Goal: Communication & Community: Participate in discussion

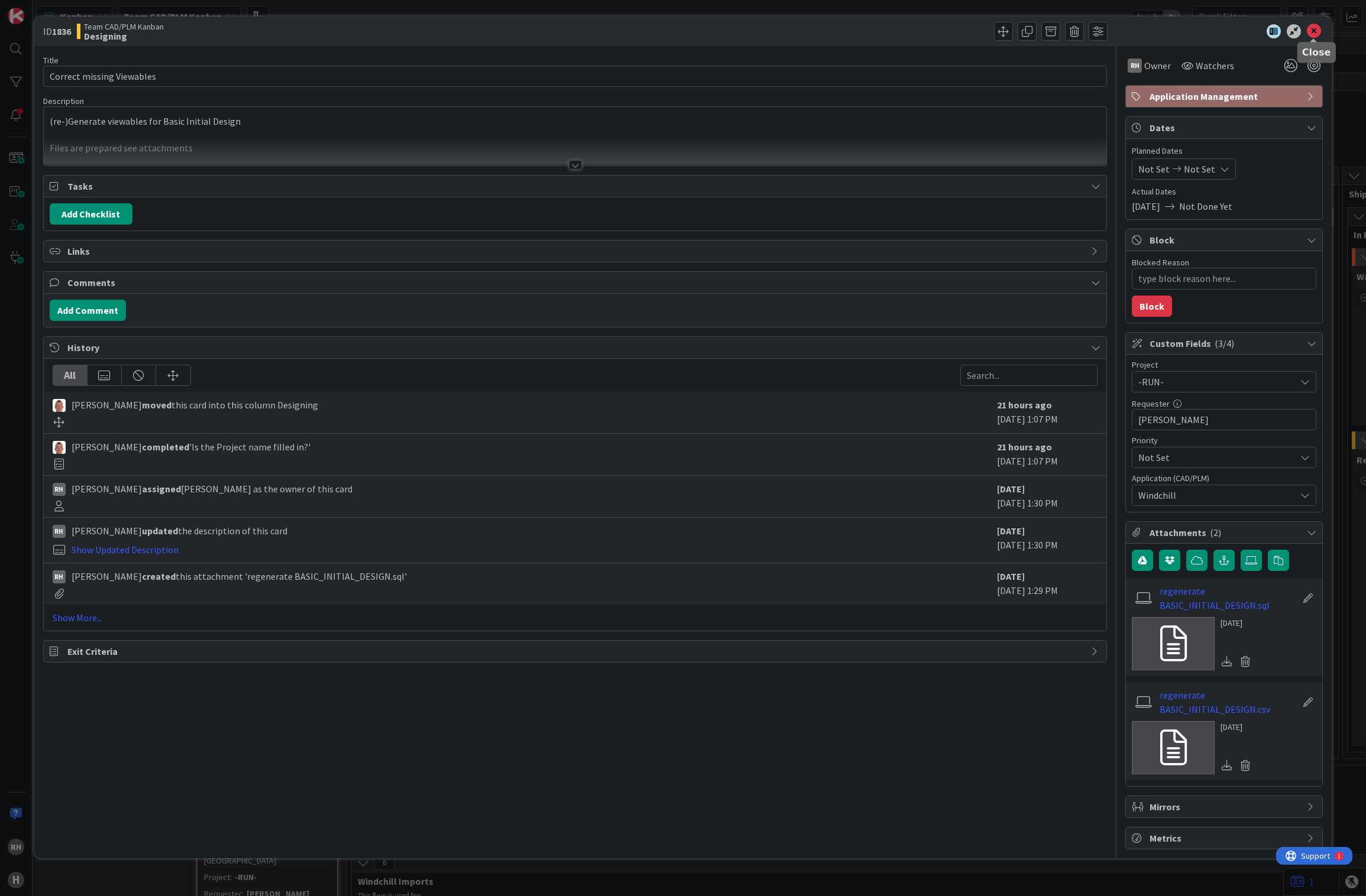
click at [1313, 30] on icon at bounding box center [1313, 31] width 14 height 14
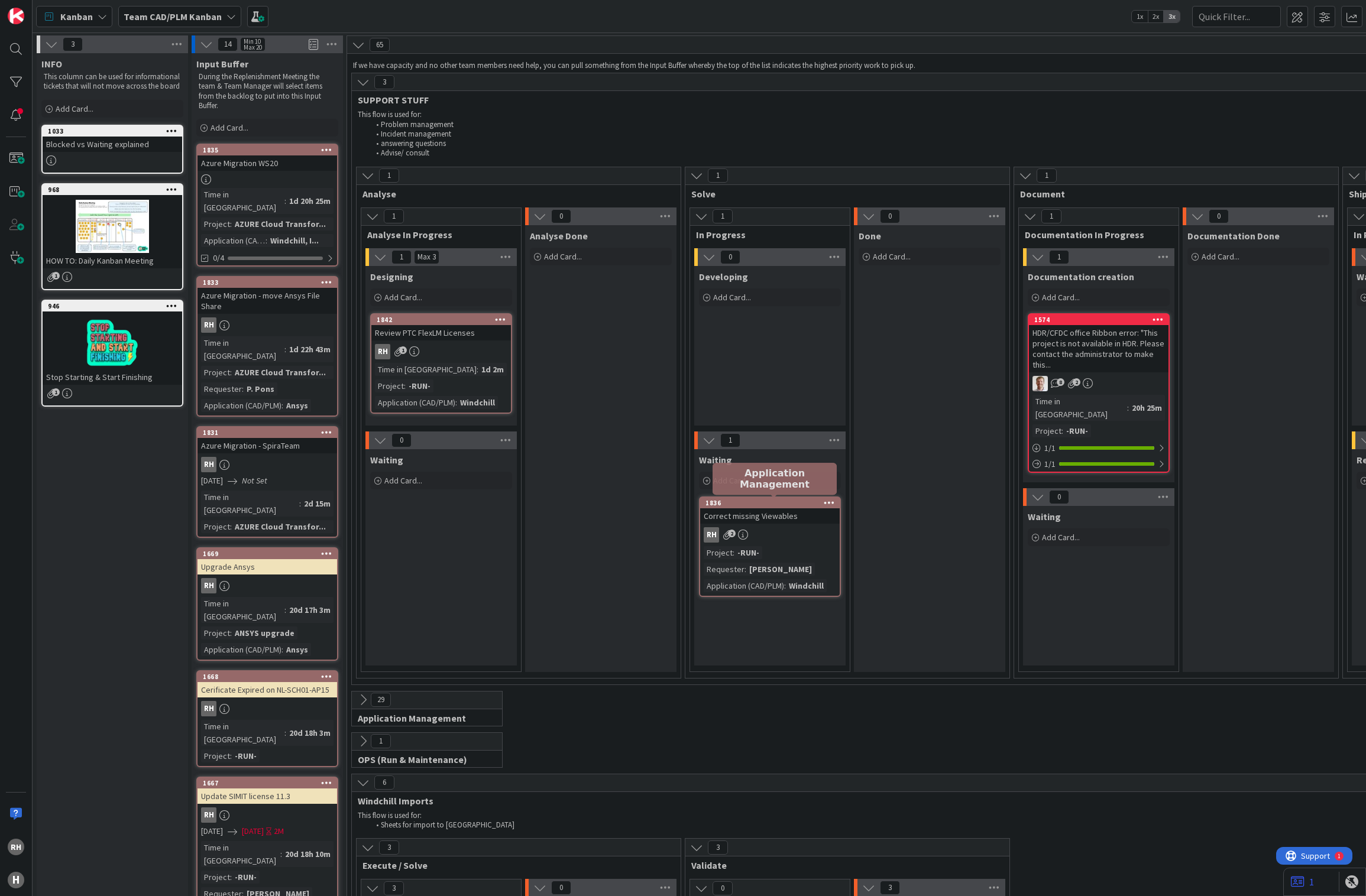
click at [772, 504] on div "1836" at bounding box center [772, 503] width 134 height 8
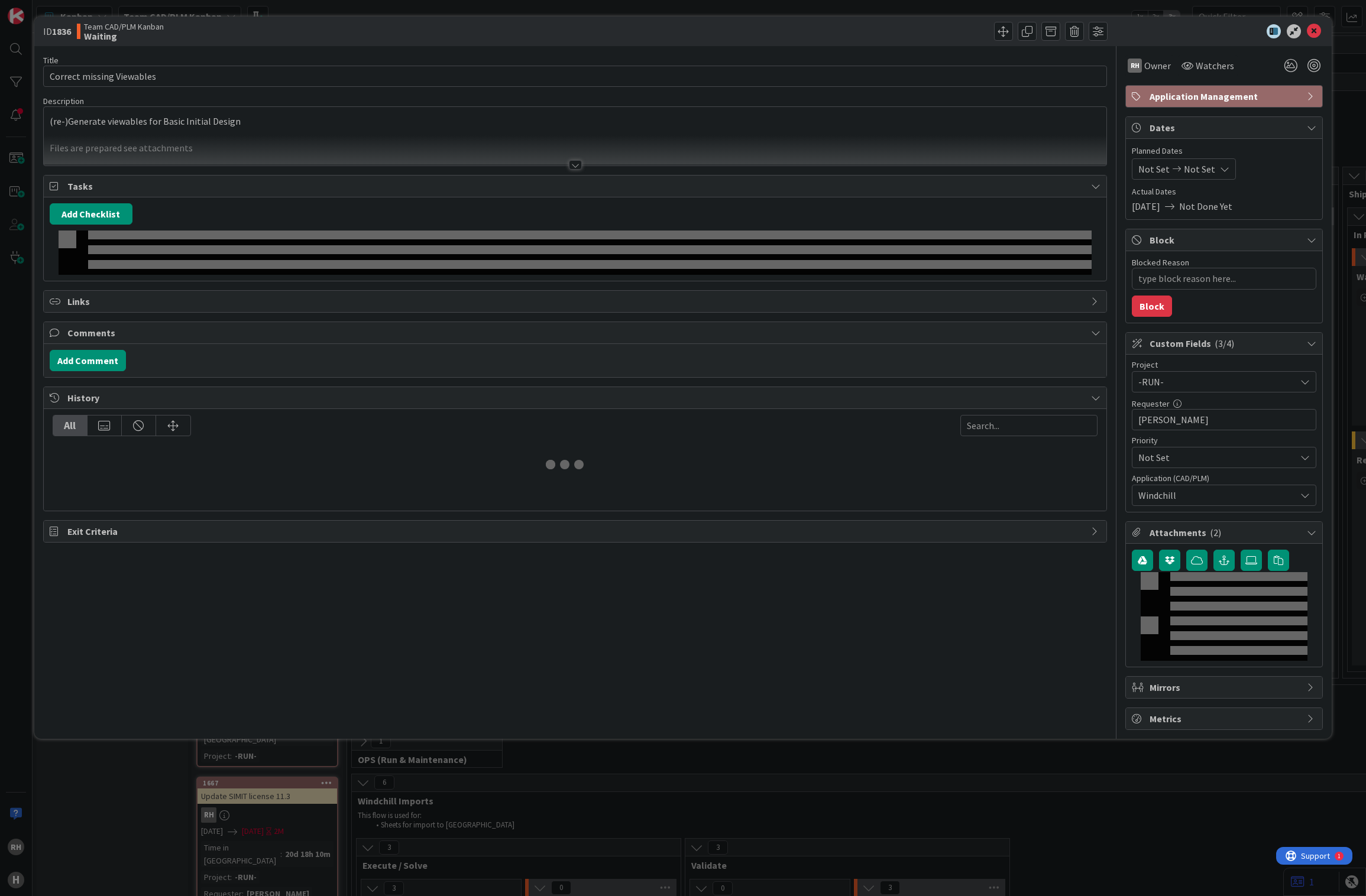
type textarea "x"
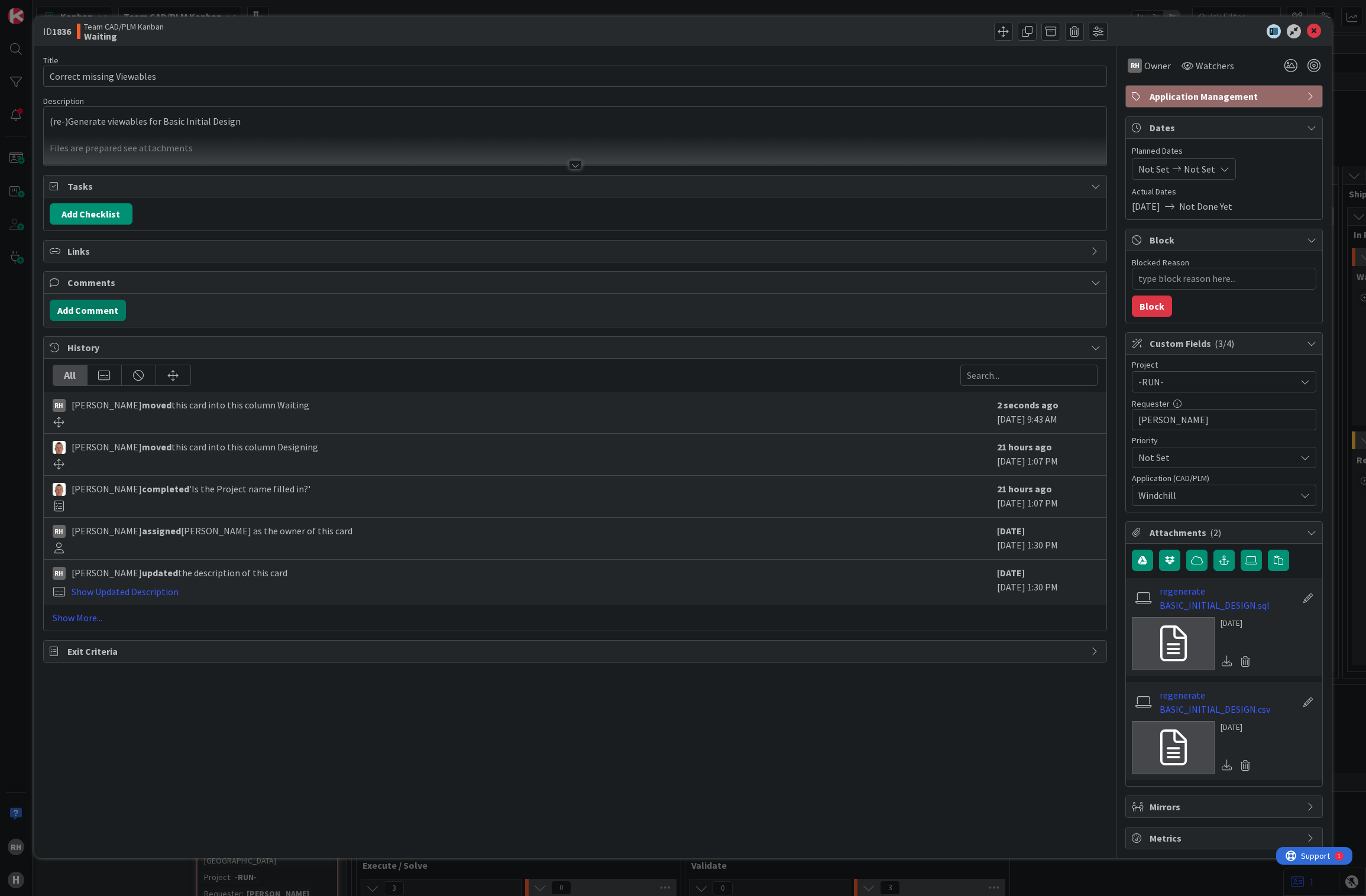
click at [92, 312] on button "Add Comment" at bounding box center [88, 310] width 76 height 21
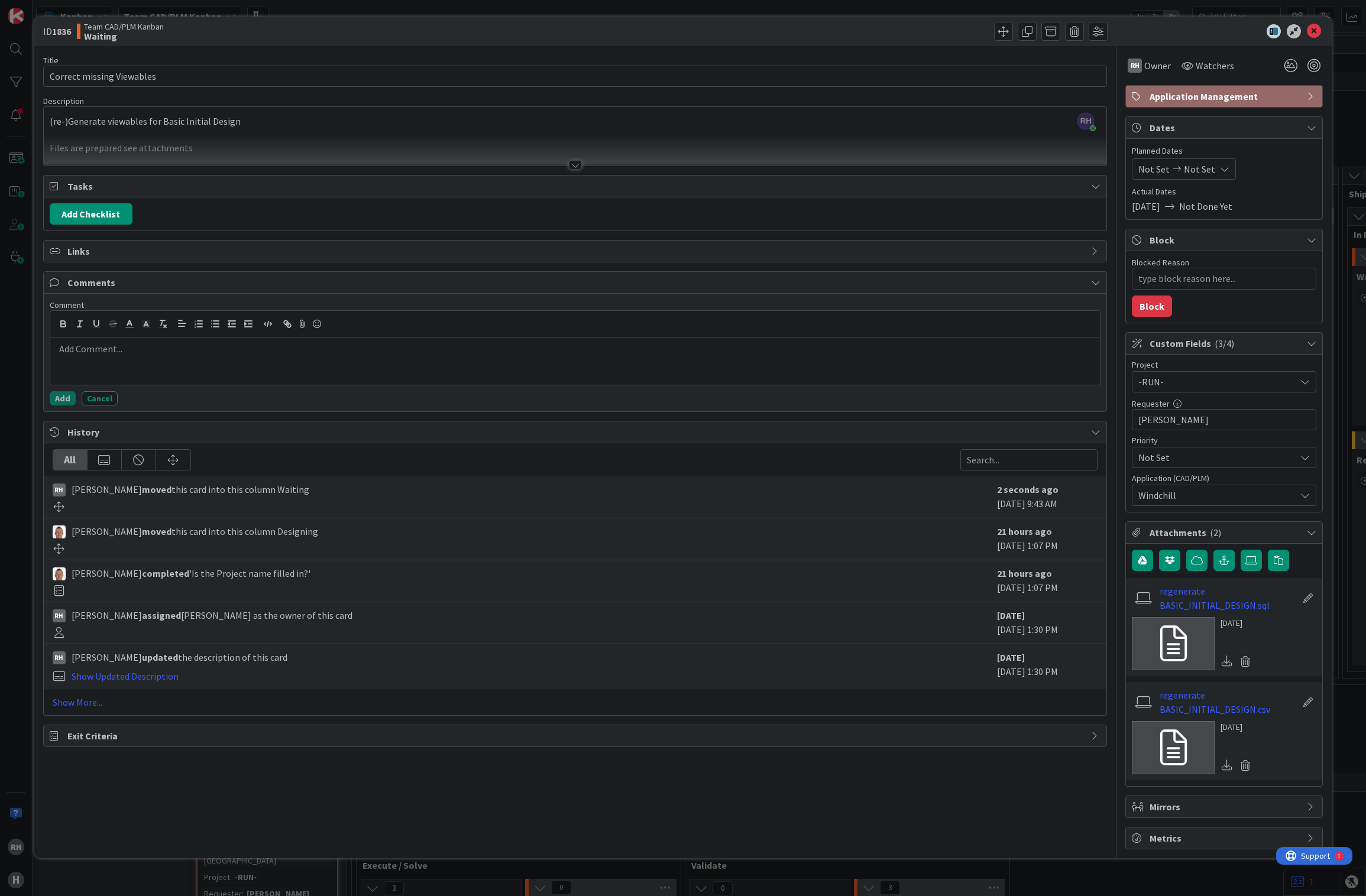
click at [106, 363] on div at bounding box center [575, 361] width 1050 height 47
click at [1316, 30] on icon at bounding box center [1313, 31] width 14 height 14
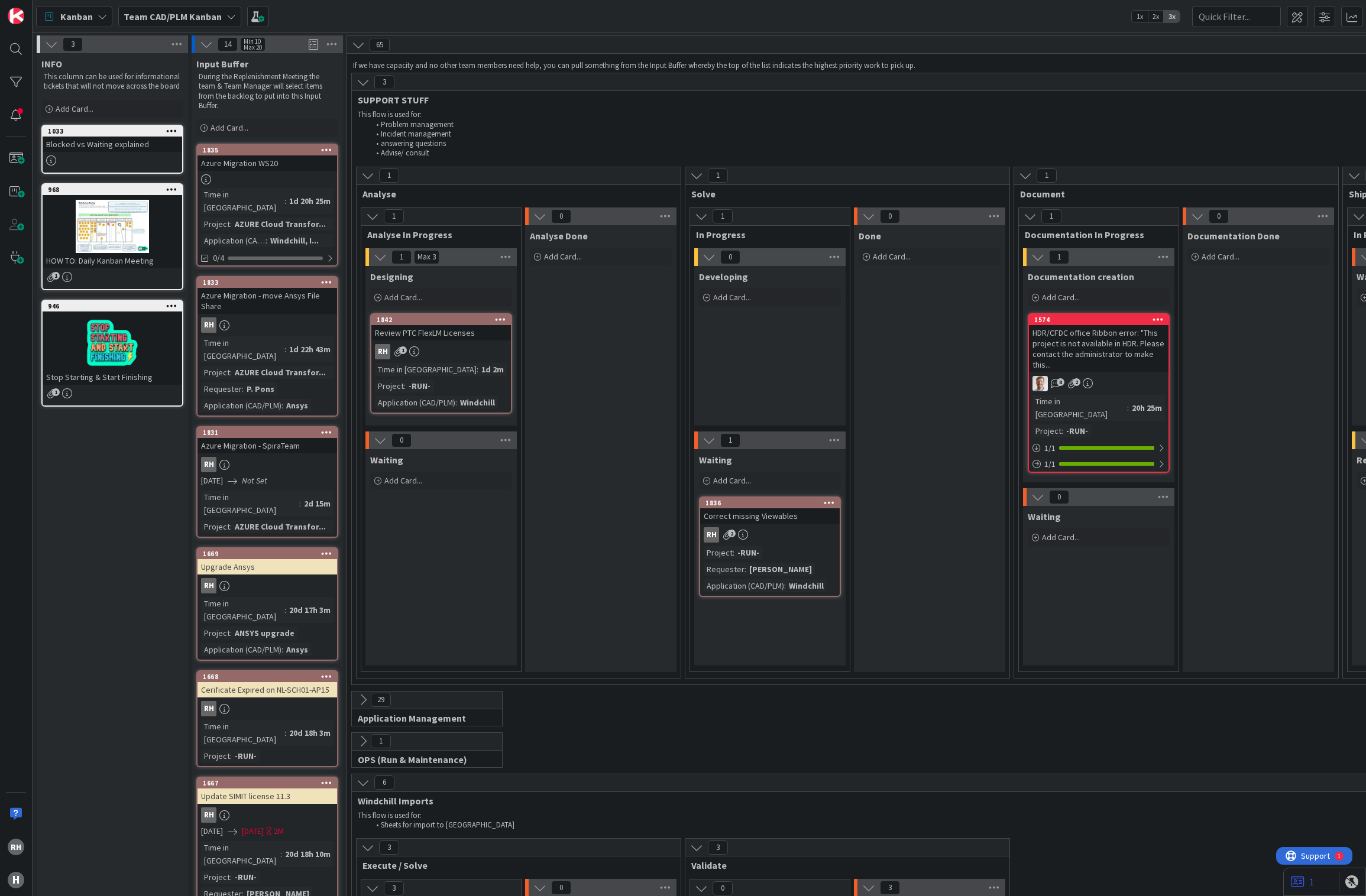
click at [816, 547] on div "Project : -RUN- Requester : T. Janssen Application (CAD/PLM) : Windchill" at bounding box center [769, 569] width 132 height 46
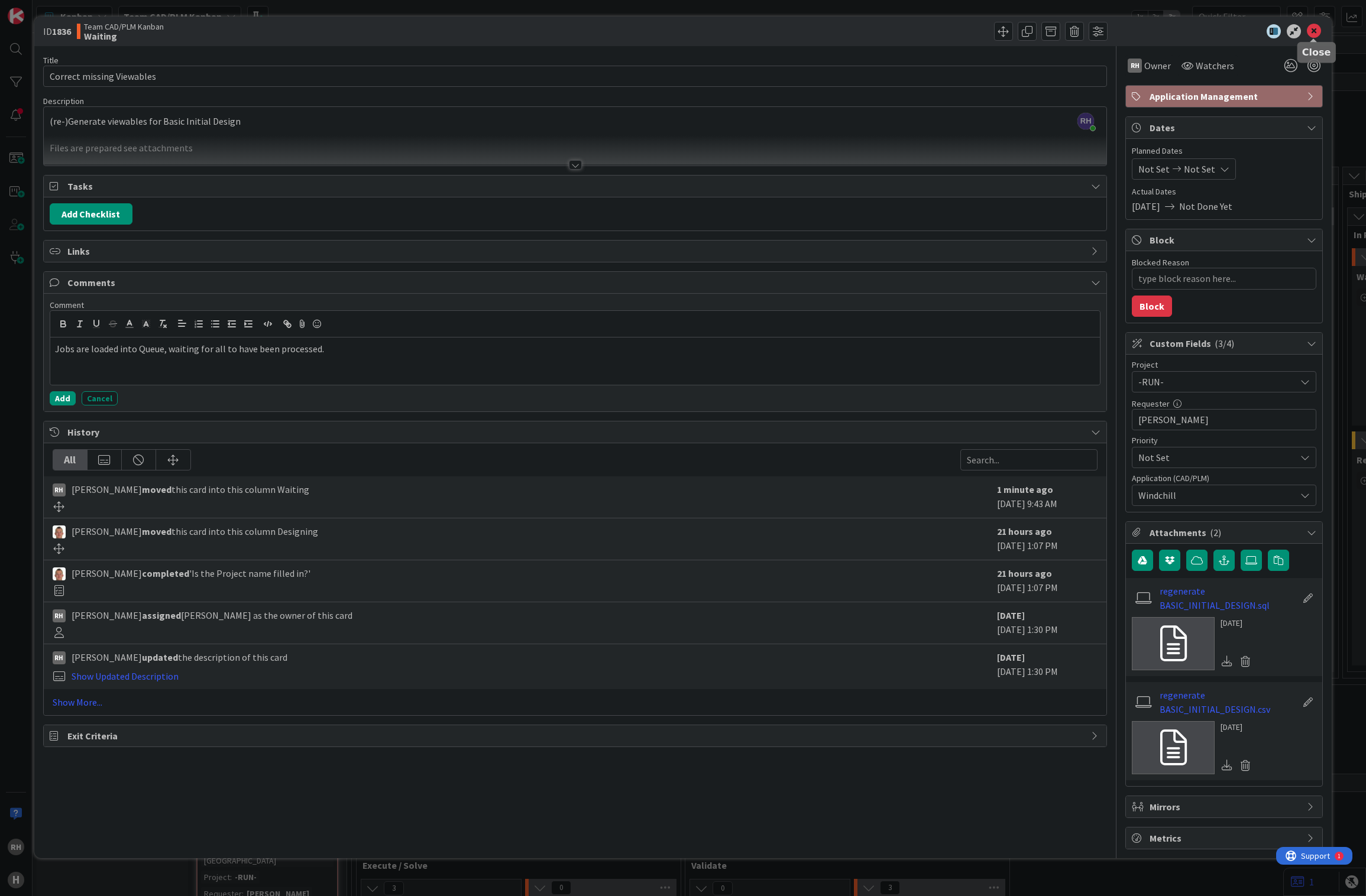
click at [1313, 30] on icon at bounding box center [1313, 31] width 14 height 14
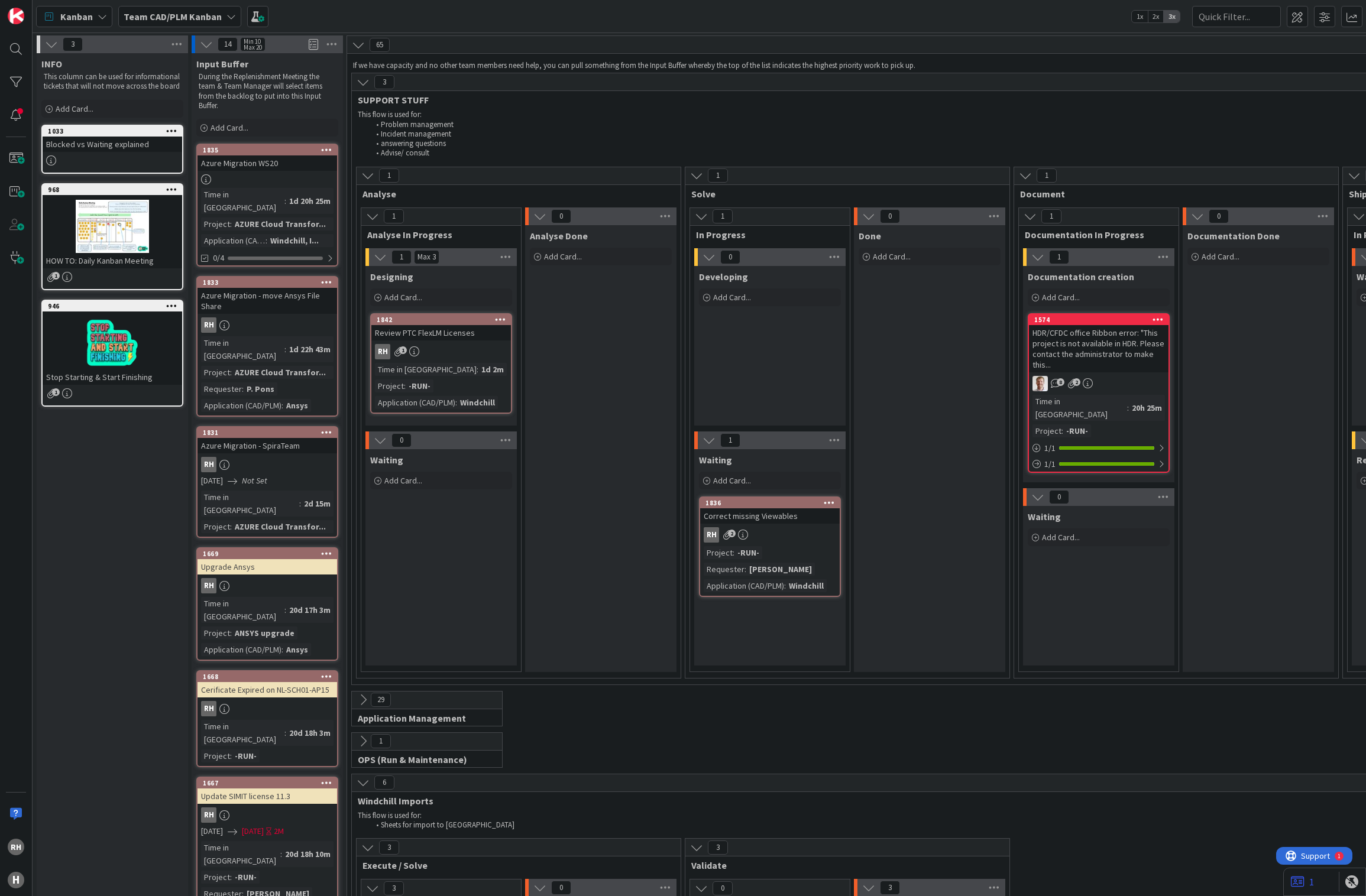
click at [796, 535] on div "RH 2" at bounding box center [769, 535] width 140 height 15
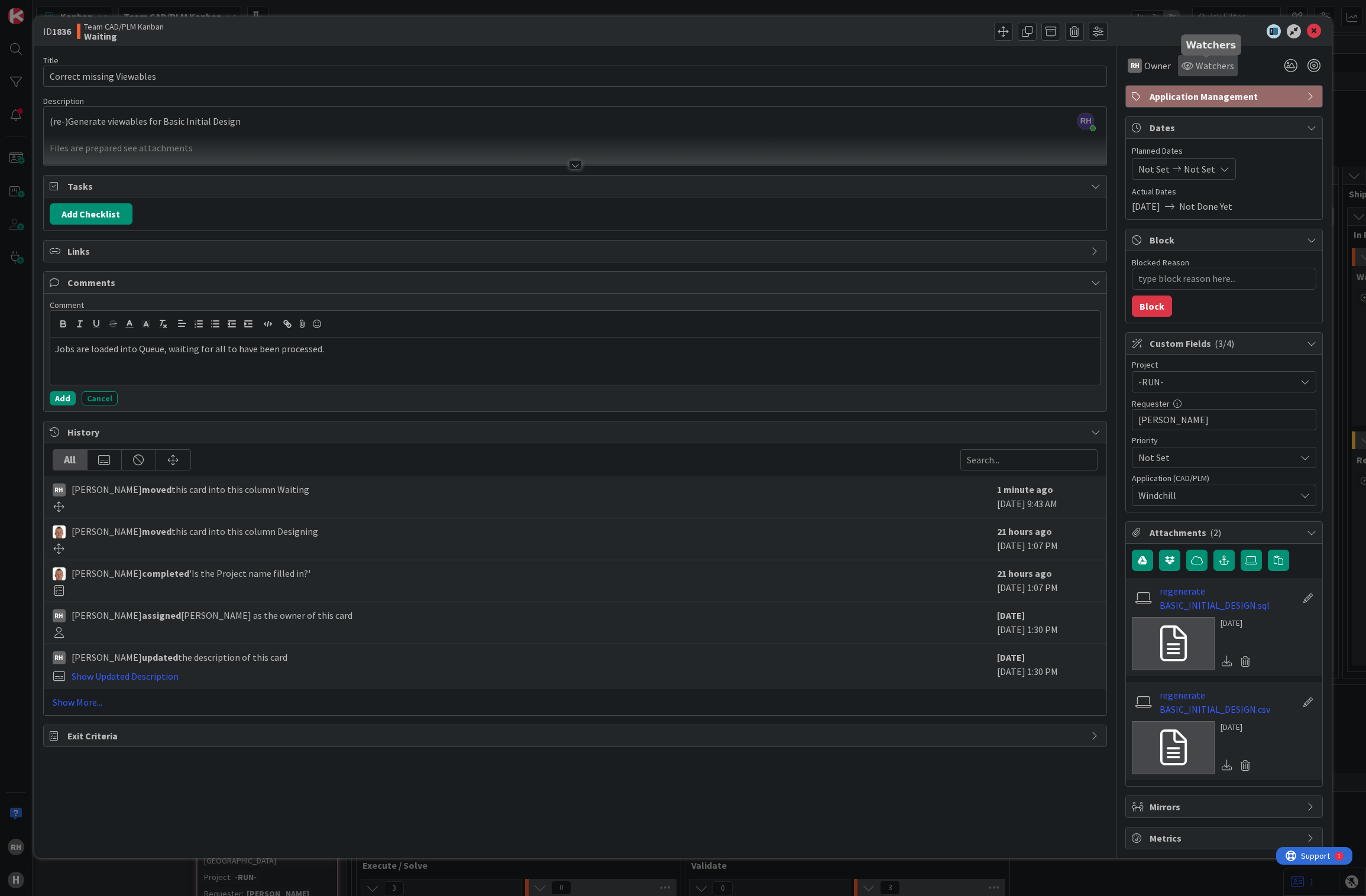
click at [1197, 57] on div "Watchers" at bounding box center [1208, 65] width 60 height 21
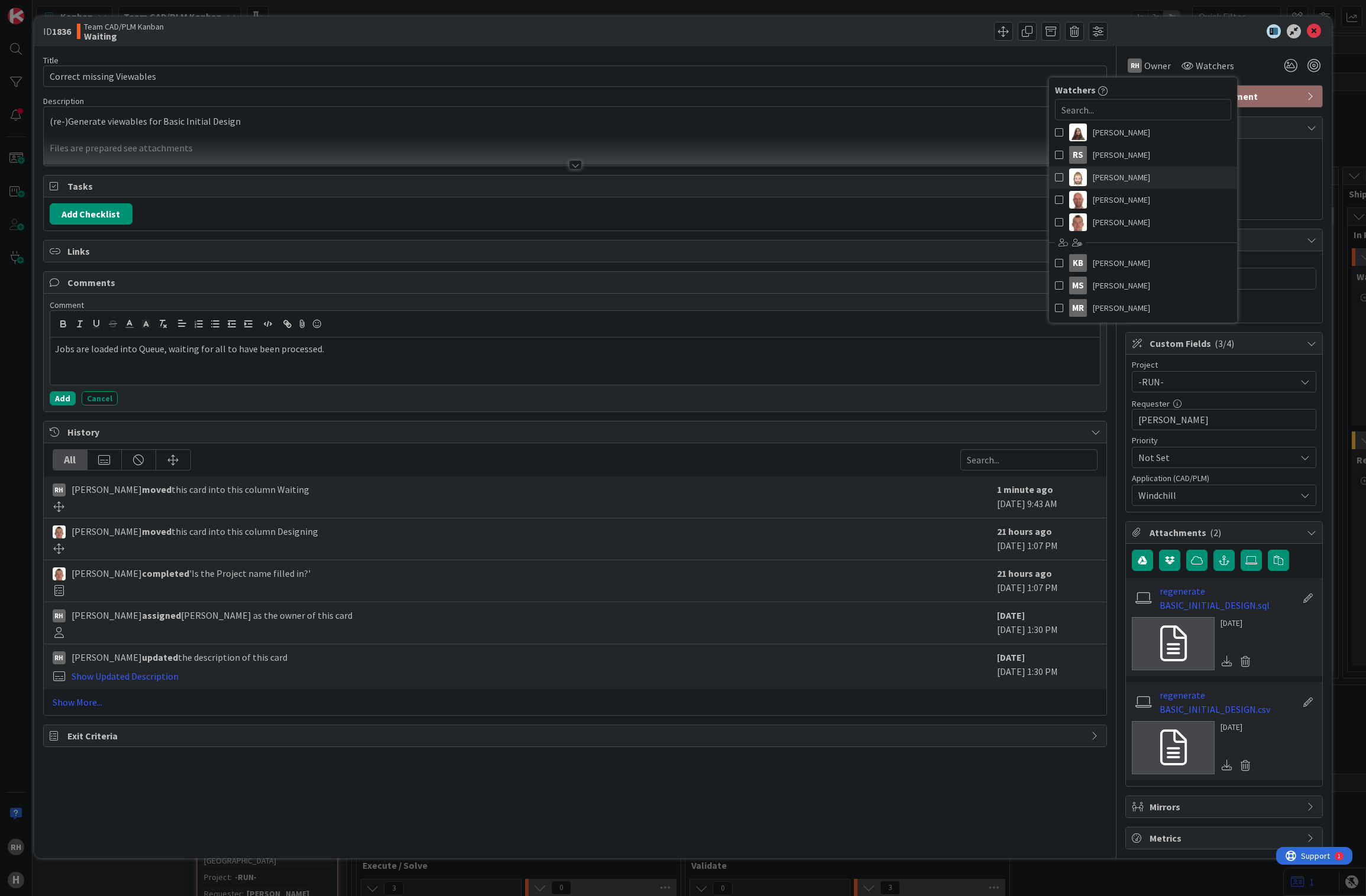
scroll to position [133, 0]
click at [1124, 216] on span "Thomas Janssen" at bounding box center [1121, 221] width 57 height 18
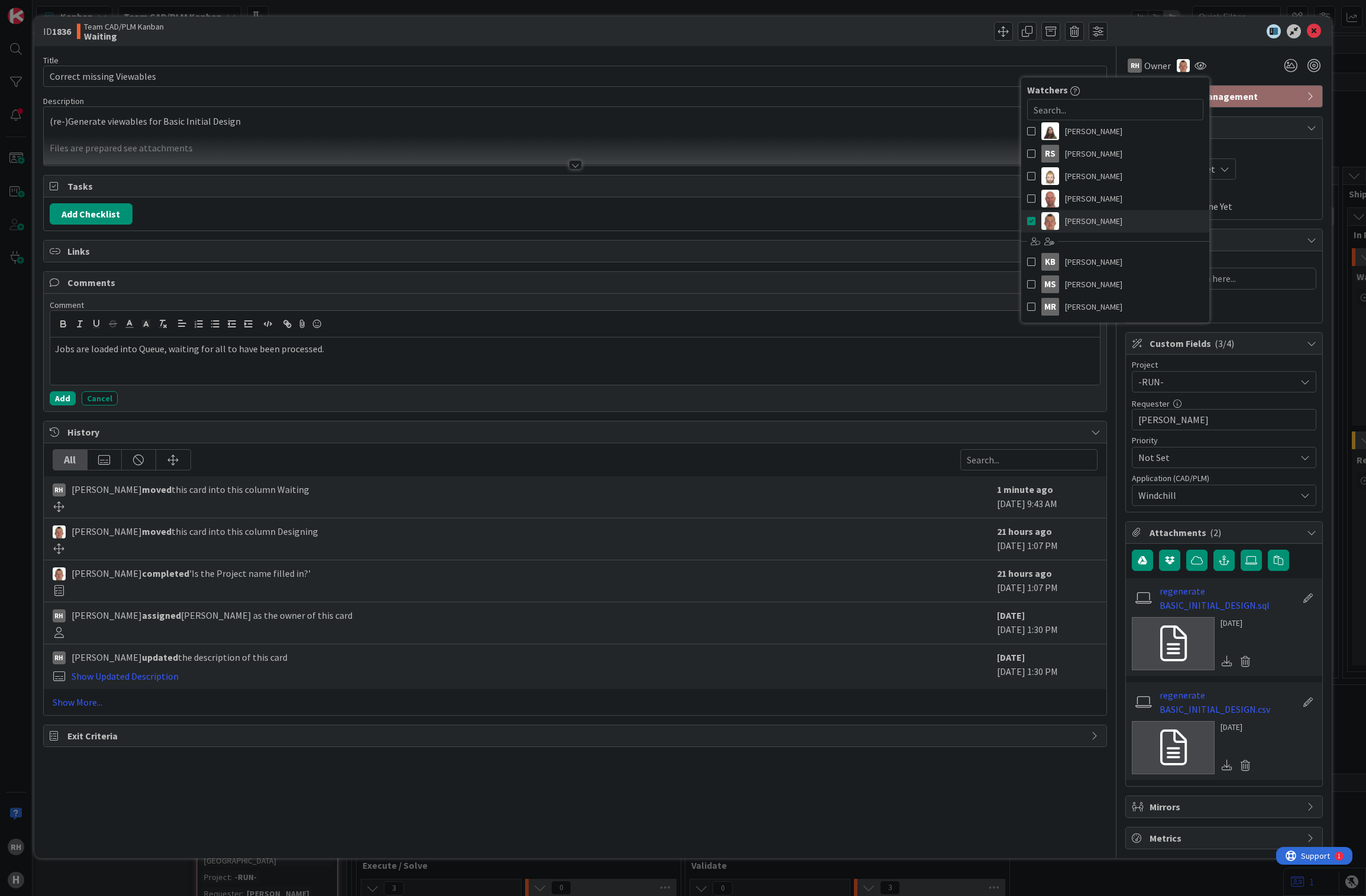
type textarea "x"
click at [1310, 30] on icon at bounding box center [1313, 31] width 14 height 14
